Goal: Transaction & Acquisition: Obtain resource

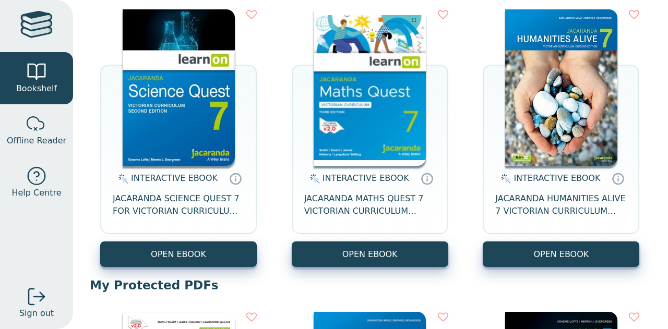
scroll to position [150, 0]
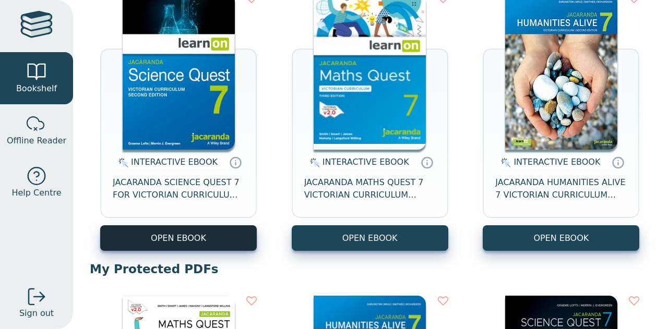
click at [159, 250] on button "OPEN EBOOK" at bounding box center [178, 239] width 157 height 26
